Goal: Complete application form

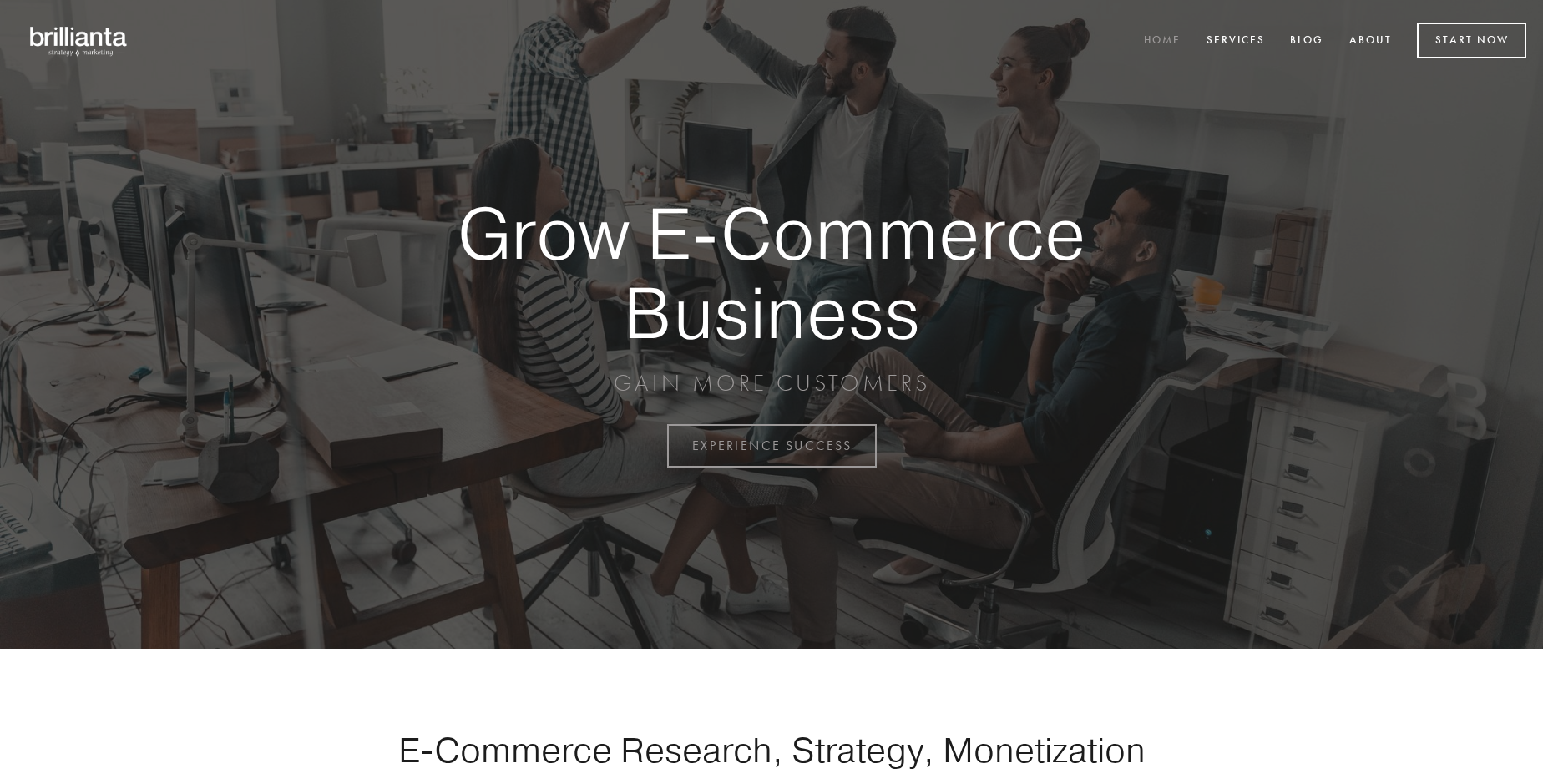
scroll to position [4375, 0]
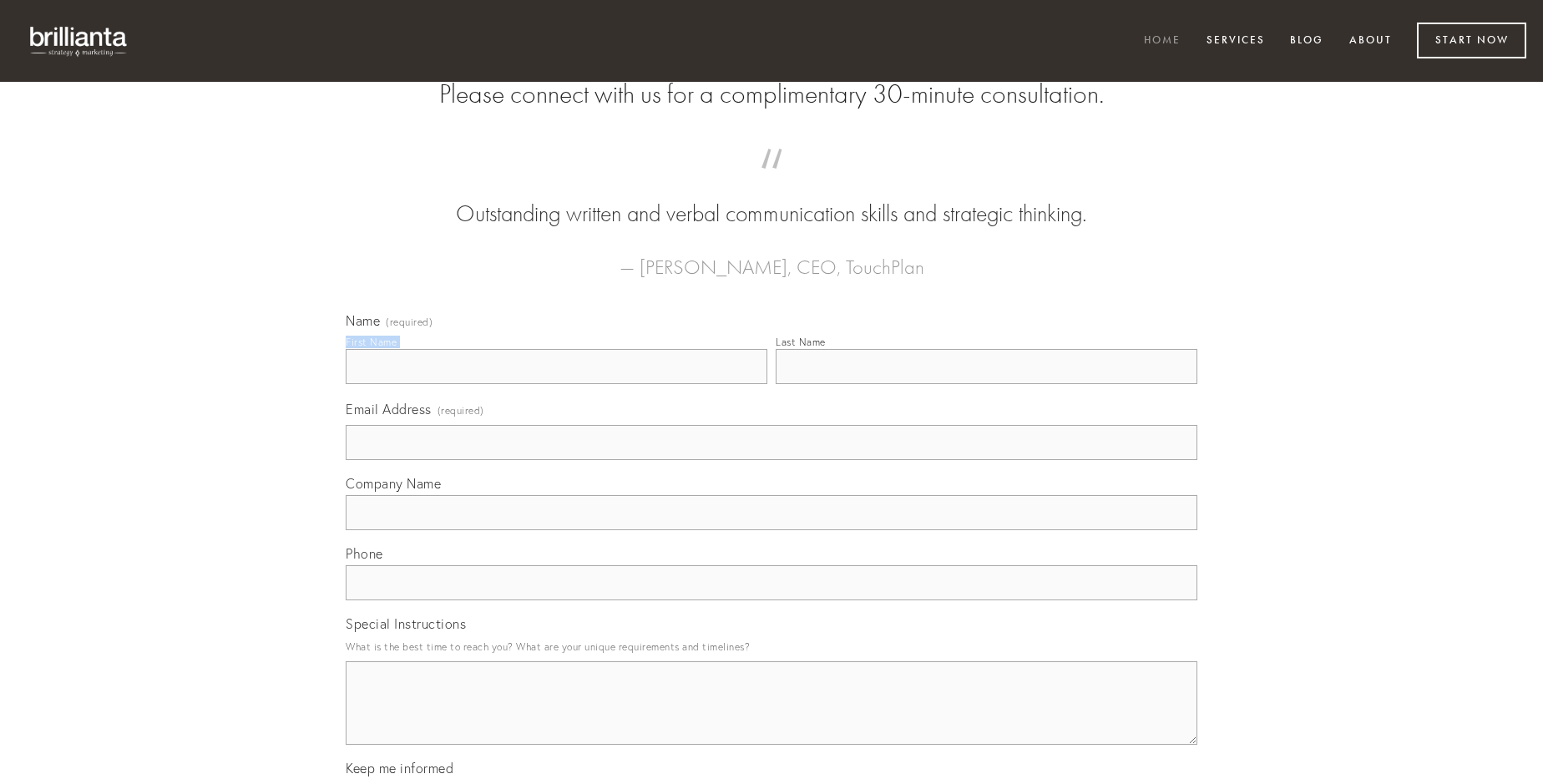
type input "[PERSON_NAME]"
click at [986, 384] on input "Last Name" at bounding box center [986, 366] width 422 height 35
type input "[PERSON_NAME]"
click at [772, 460] on input "Email Address (required)" at bounding box center [772, 442] width 852 height 35
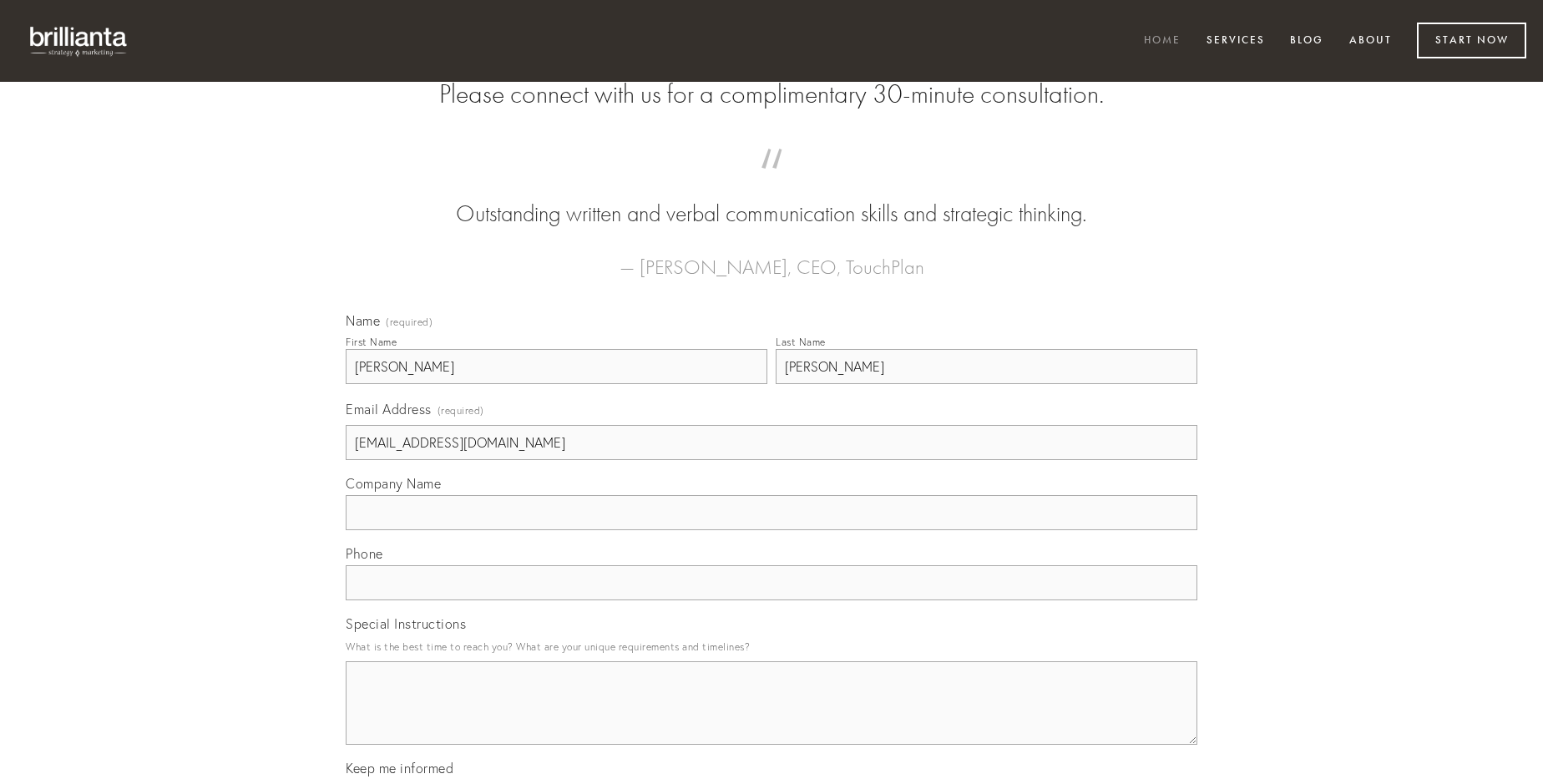
type input "[EMAIL_ADDRESS][DOMAIN_NAME]"
click at [772, 530] on input "Company Name" at bounding box center [772, 512] width 852 height 35
type input "stips"
click at [772, 600] on input "text" at bounding box center [772, 582] width 852 height 35
click at [772, 718] on textarea "Special Instructions" at bounding box center [772, 702] width 852 height 84
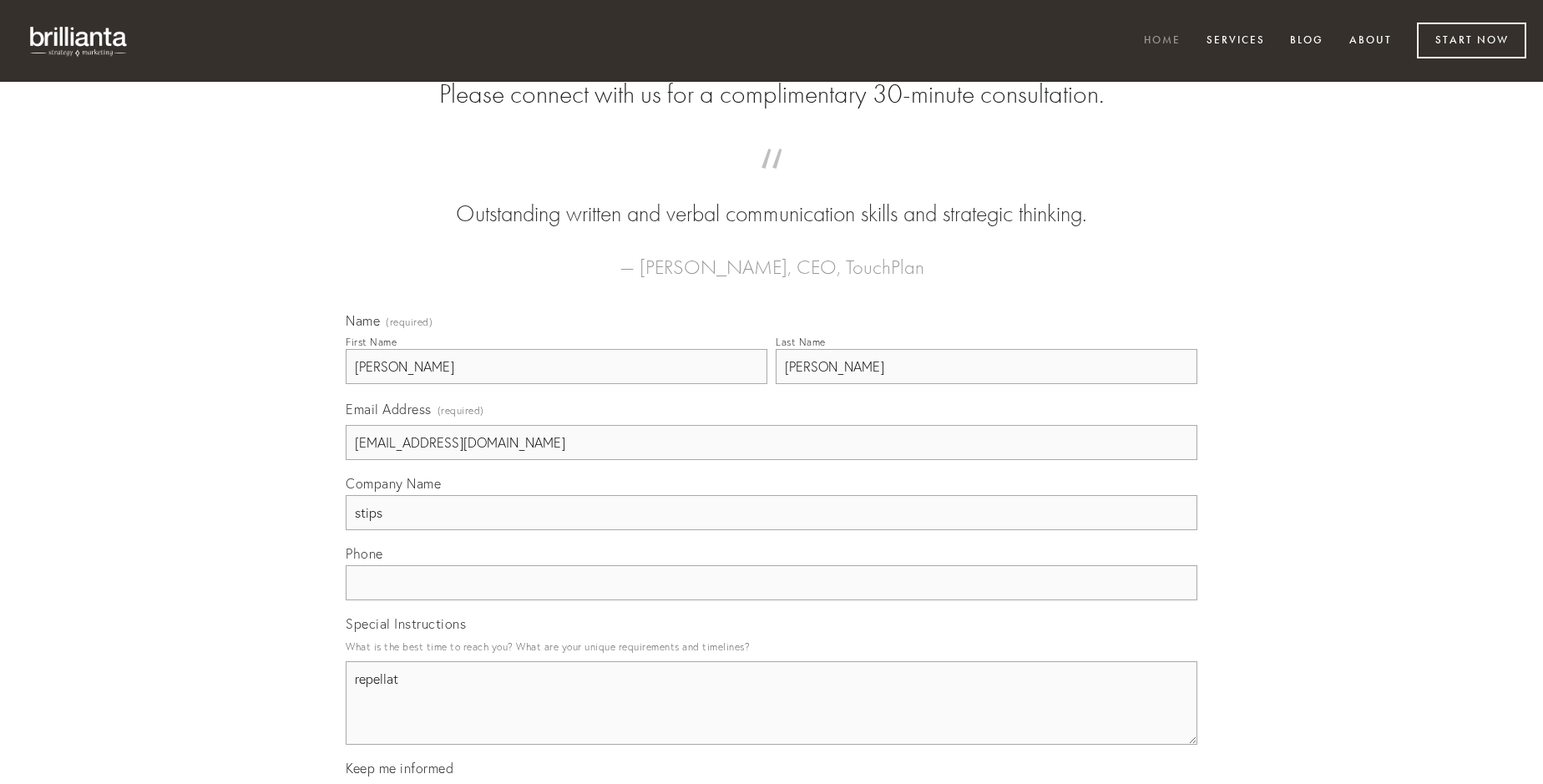
type textarea "repellat"
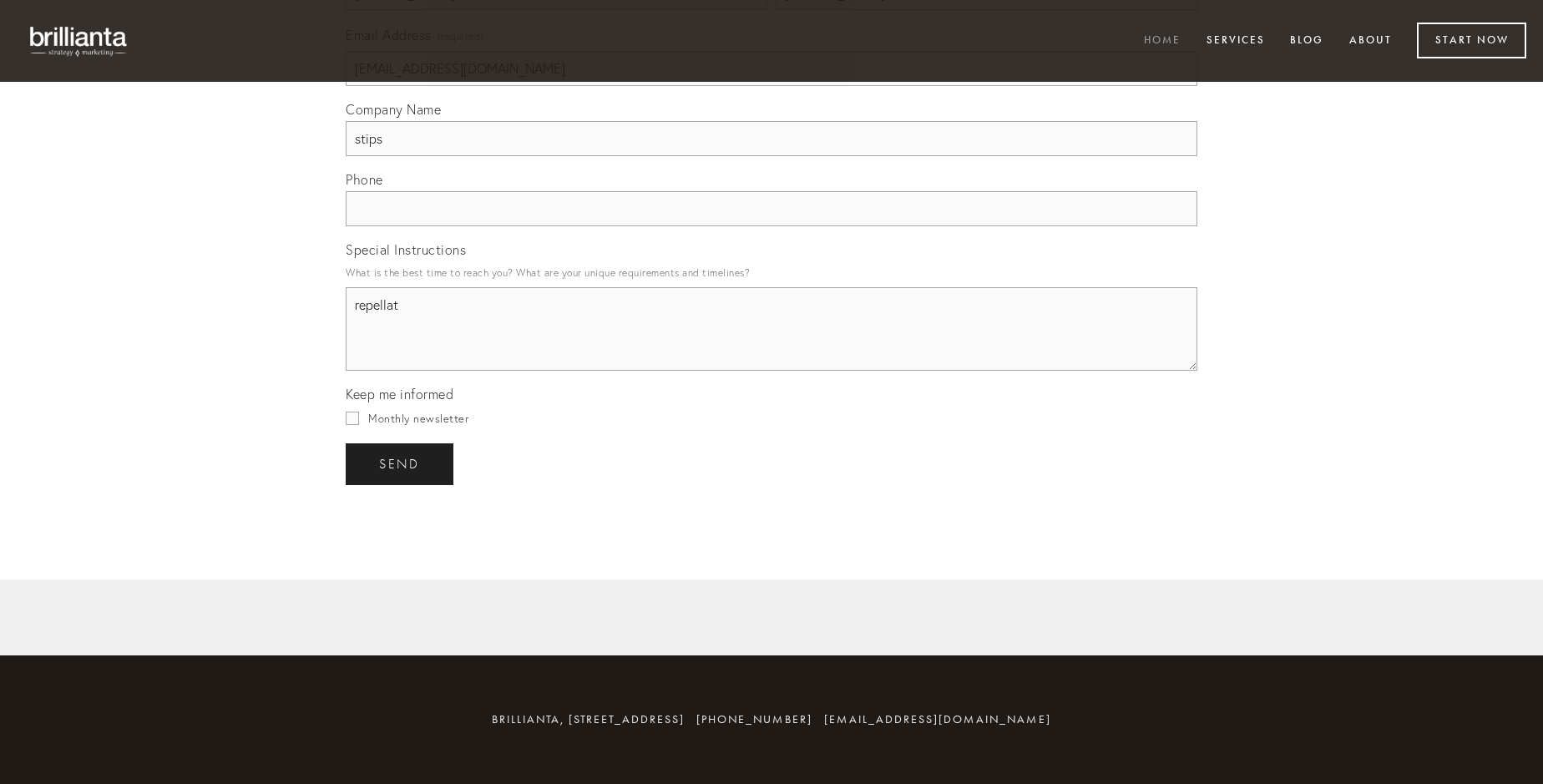
click at [401, 463] on span "send" at bounding box center [399, 464] width 41 height 15
